Goal: Check status: Check status

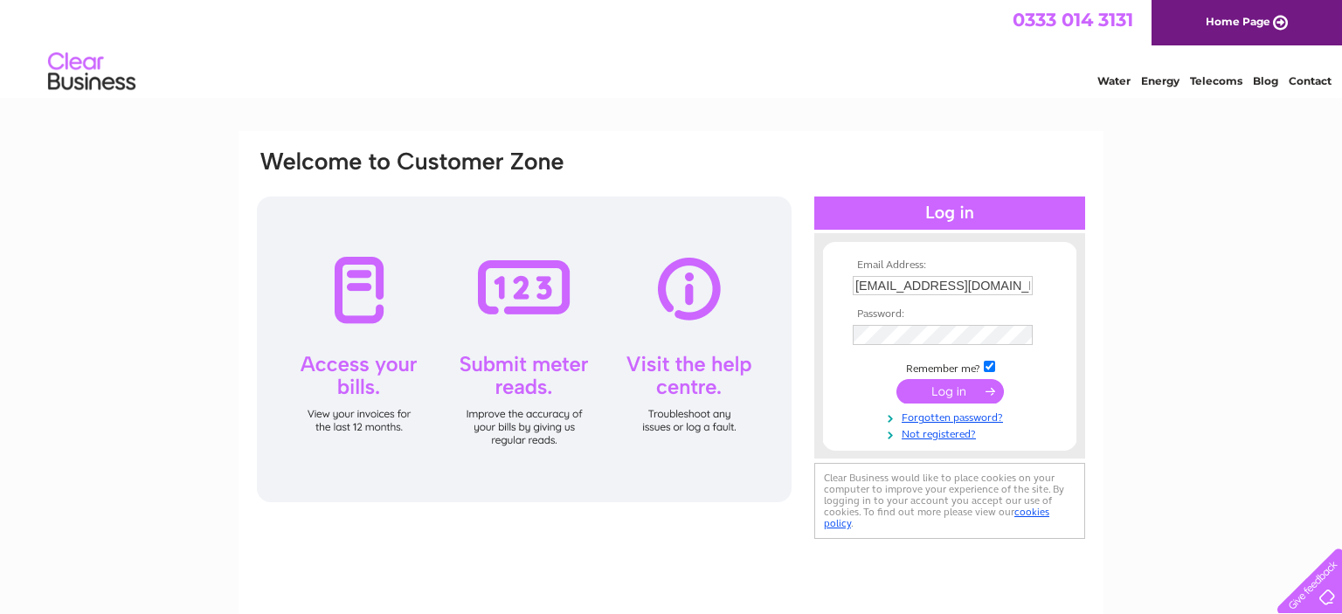
click at [950, 389] on input "submit" at bounding box center [950, 391] width 107 height 24
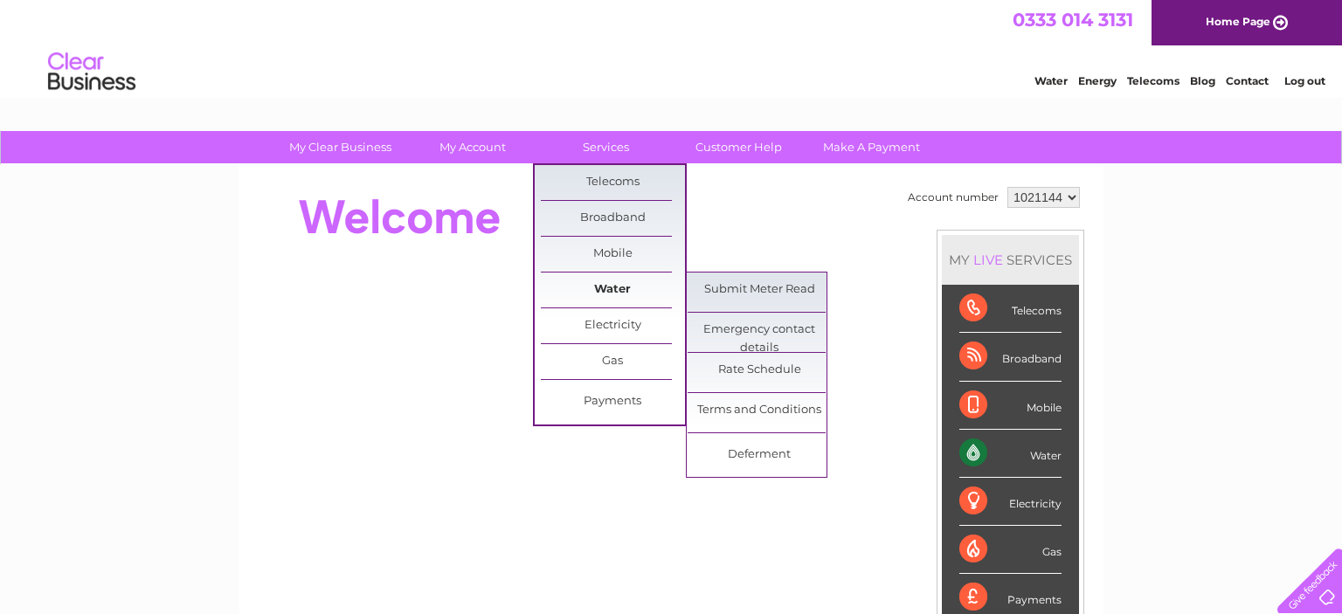
click at [616, 297] on link "Water" at bounding box center [613, 290] width 144 height 35
click at [613, 295] on link "Water" at bounding box center [613, 290] width 144 height 35
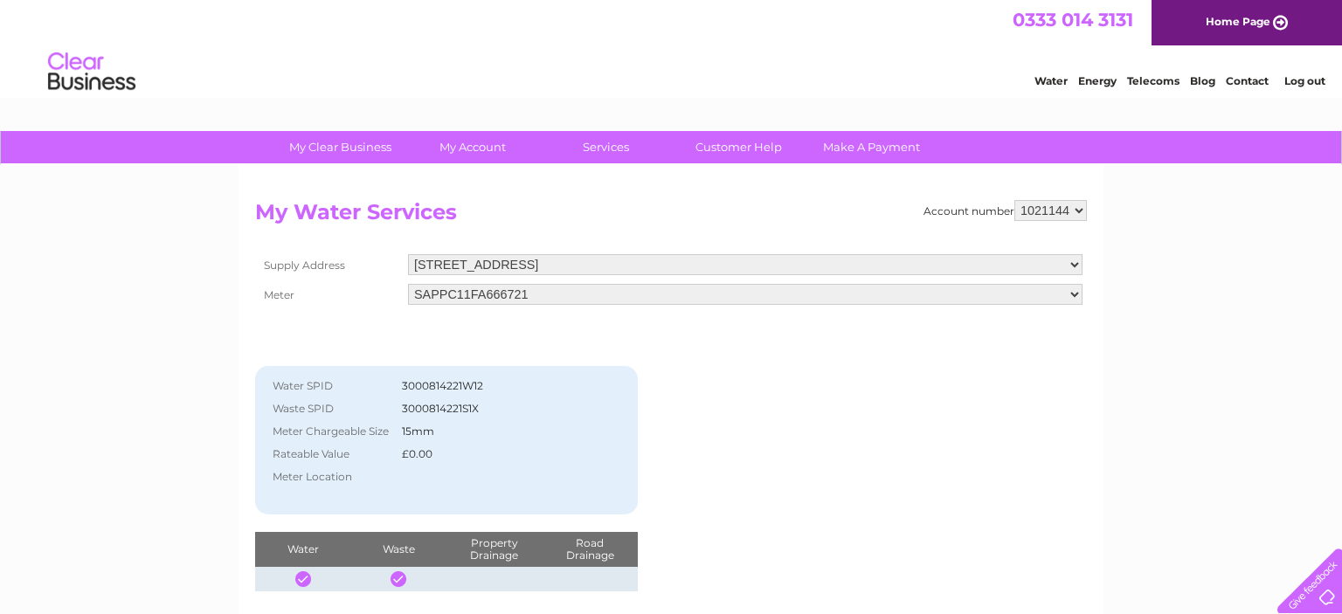
drag, startPoint x: 488, startPoint y: 384, endPoint x: 404, endPoint y: 384, distance: 83.9
click at [404, 384] on td "3000814221W12" at bounding box center [498, 386] width 201 height 23
copy td "3000814221W12"
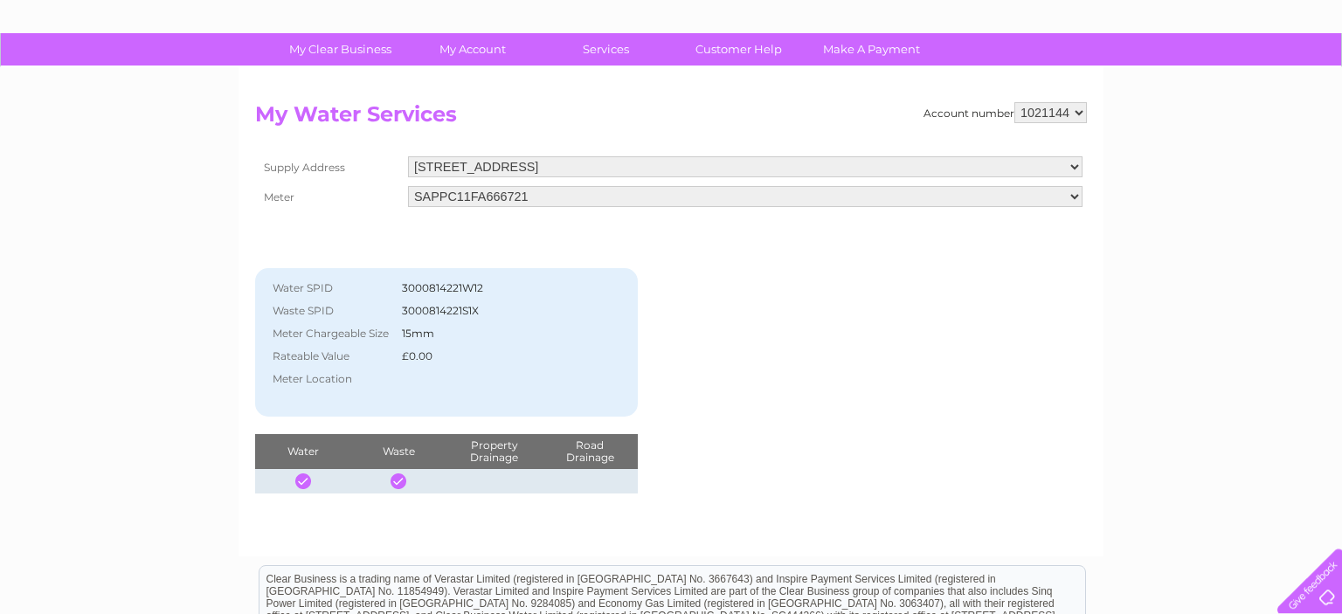
scroll to position [131, 0]
